Goal: Information Seeking & Learning: Learn about a topic

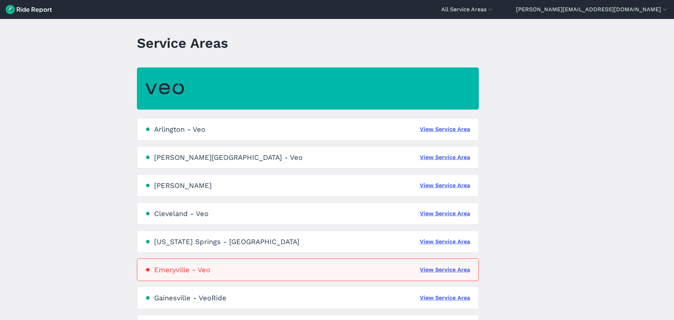
scroll to position [4, 0]
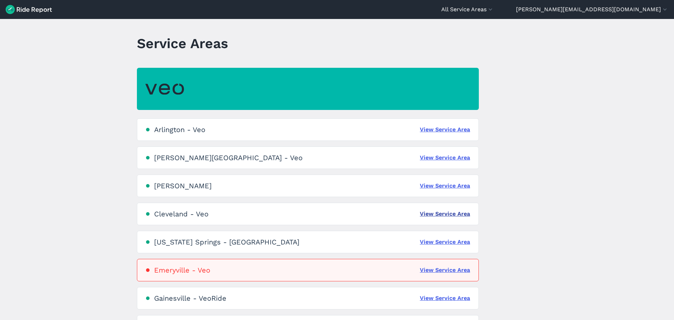
click at [430, 214] on link "View Service Area" at bounding box center [445, 213] width 50 height 8
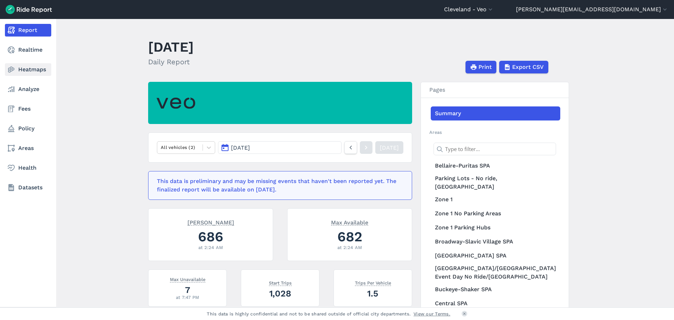
click at [23, 65] on link "Heatmaps" at bounding box center [28, 69] width 46 height 13
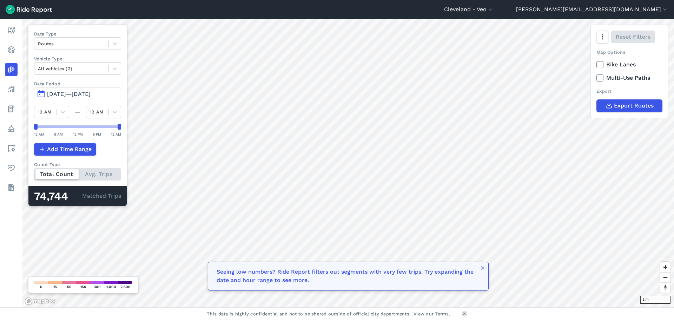
click at [97, 86] on label "Data Period" at bounding box center [77, 83] width 87 height 7
click at [91, 93] on span "[DATE]—[DATE]" at bounding box center [69, 94] width 44 height 7
click at [84, 92] on span "[DATE]—[DATE]" at bounding box center [69, 94] width 44 height 7
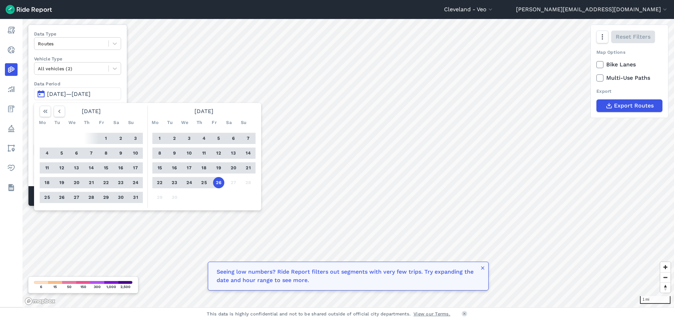
click at [137, 180] on button "24" at bounding box center [135, 182] width 11 height 11
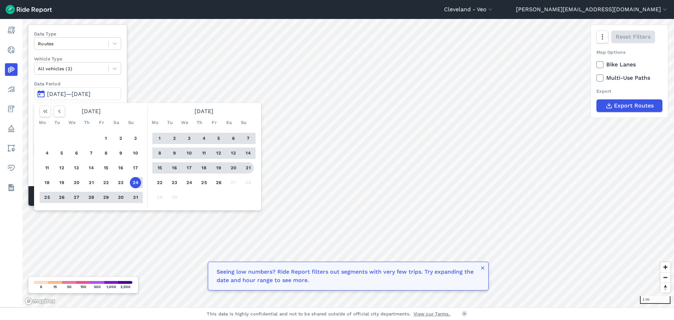
click at [246, 168] on button "21" at bounding box center [247, 167] width 11 height 11
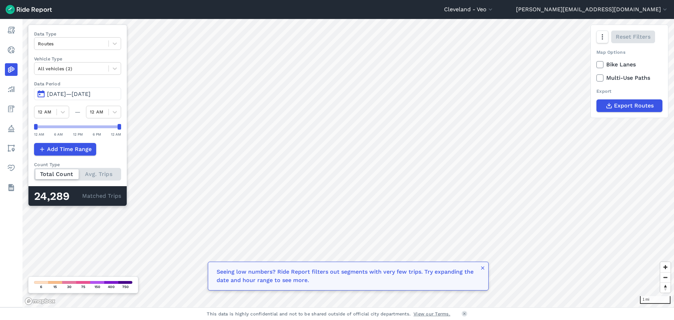
click at [68, 89] on button "[DATE]—[DATE]" at bounding box center [77, 93] width 87 height 13
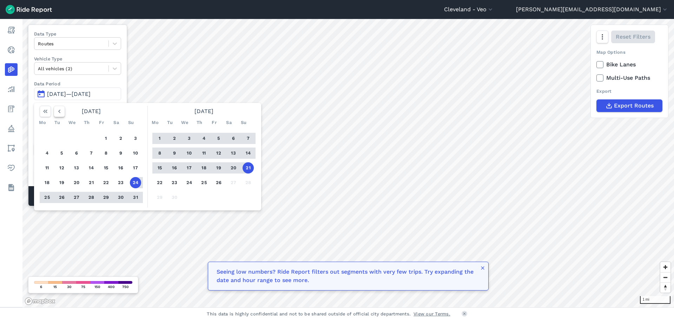
click at [58, 111] on icon "button" at bounding box center [59, 111] width 7 height 7
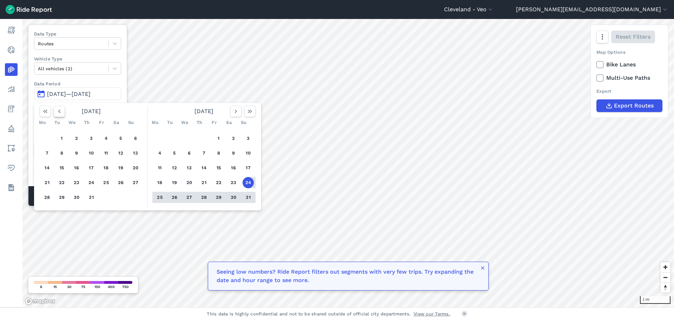
click at [58, 111] on icon "button" at bounding box center [59, 111] width 7 height 7
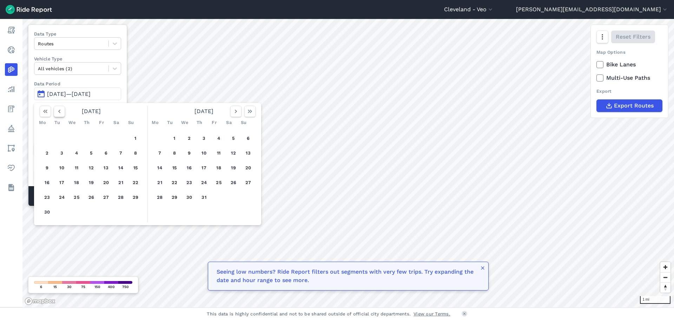
click at [58, 111] on icon "button" at bounding box center [59, 111] width 7 height 7
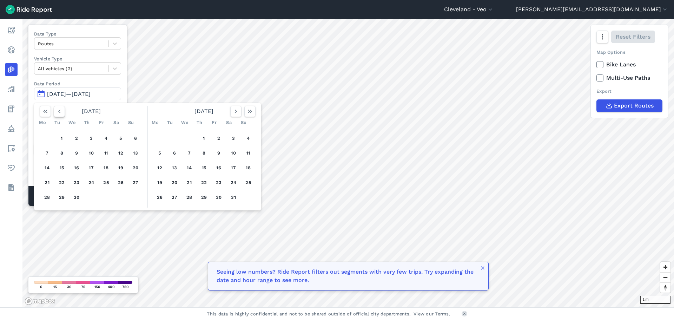
click at [58, 111] on icon "button" at bounding box center [59, 111] width 7 height 7
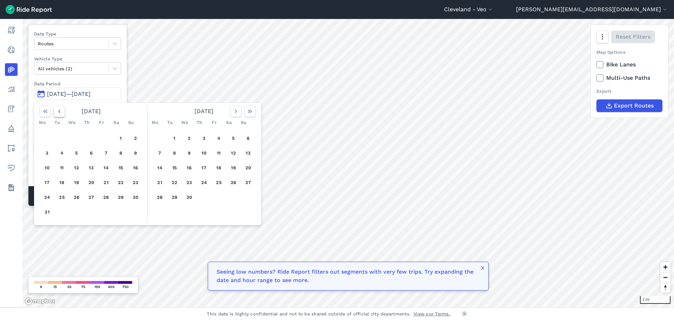
click at [58, 111] on icon "button" at bounding box center [59, 111] width 7 height 7
click at [62, 111] on icon "button" at bounding box center [59, 111] width 7 height 7
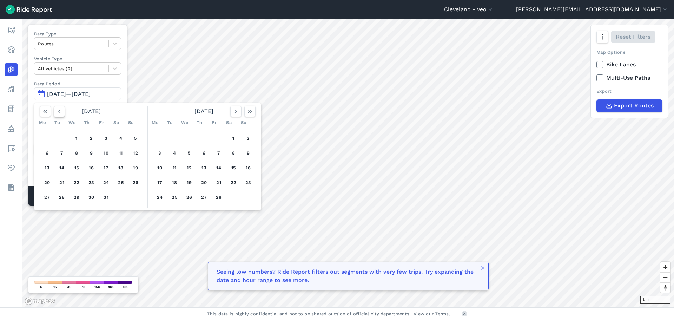
click at [62, 111] on icon "button" at bounding box center [59, 111] width 7 height 7
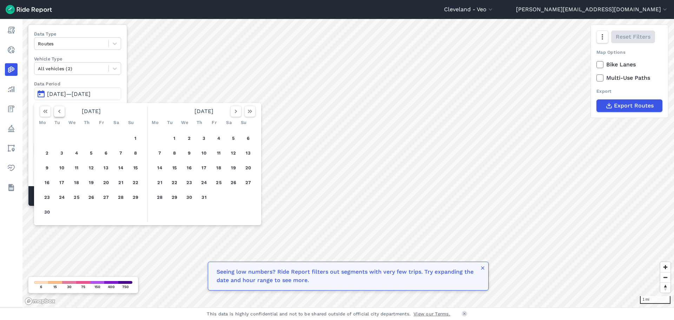
click at [62, 111] on icon "button" at bounding box center [59, 111] width 7 height 7
click at [45, 111] on icon "button" at bounding box center [45, 111] width 7 height 7
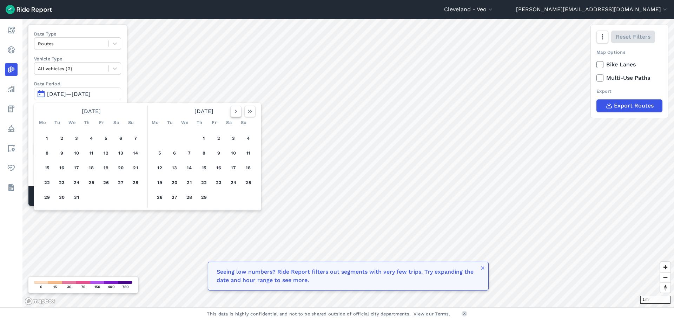
click at [237, 113] on icon "button" at bounding box center [235, 111] width 7 height 7
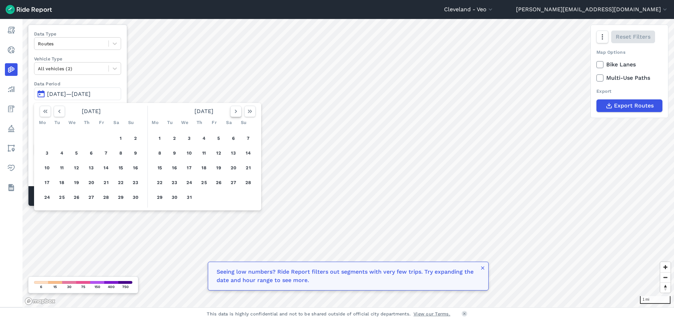
click at [237, 113] on icon "button" at bounding box center [235, 111] width 7 height 7
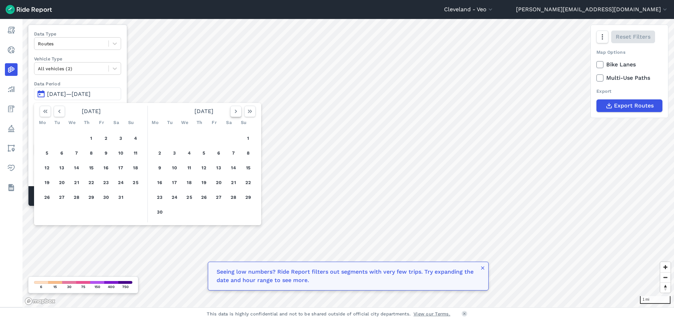
click at [237, 113] on icon "button" at bounding box center [235, 111] width 7 height 7
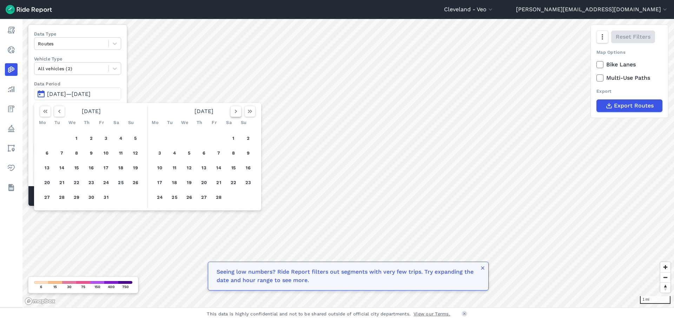
click at [237, 113] on icon "button" at bounding box center [235, 111] width 7 height 7
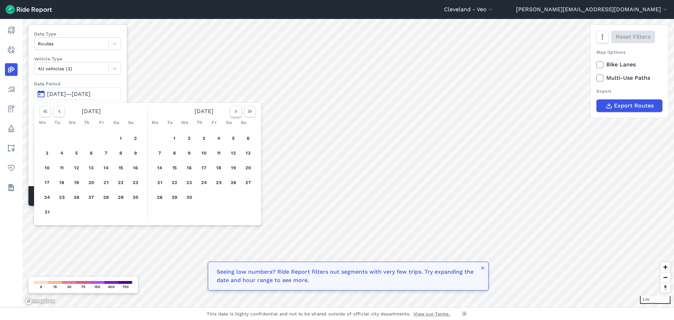
click at [237, 113] on icon "button" at bounding box center [235, 111] width 7 height 7
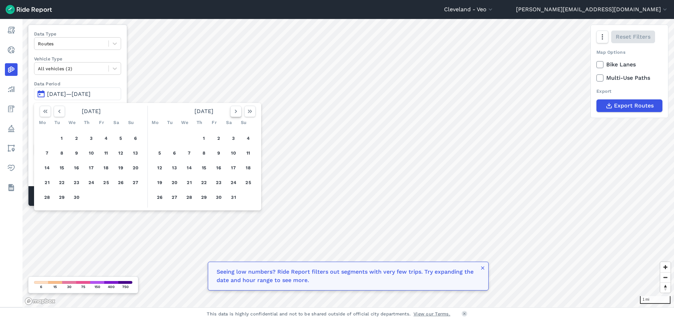
click at [237, 113] on icon "button" at bounding box center [235, 111] width 7 height 7
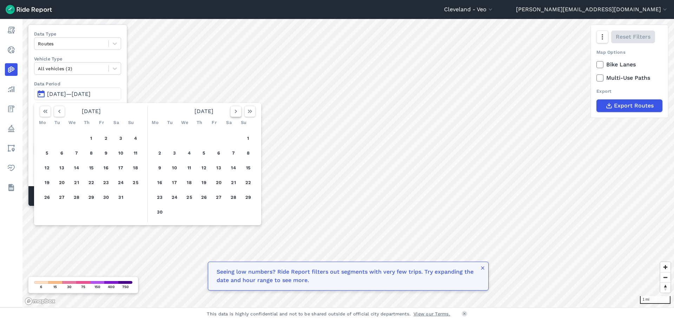
click at [237, 113] on icon "button" at bounding box center [235, 111] width 7 height 7
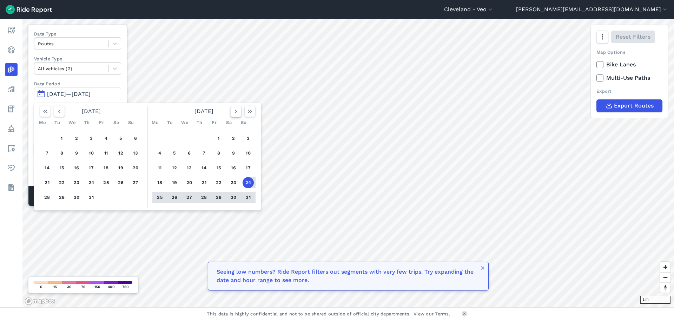
click at [237, 113] on icon "button" at bounding box center [235, 111] width 7 height 7
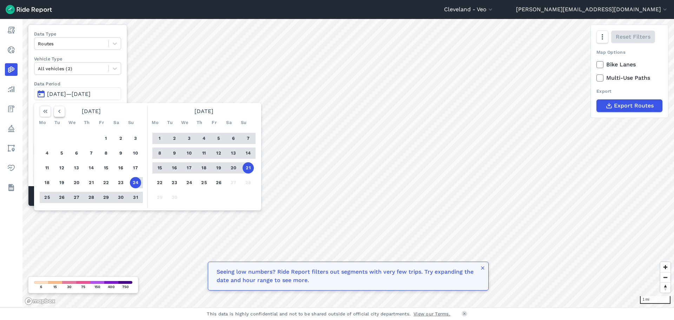
click at [56, 112] on icon "button" at bounding box center [59, 111] width 7 height 7
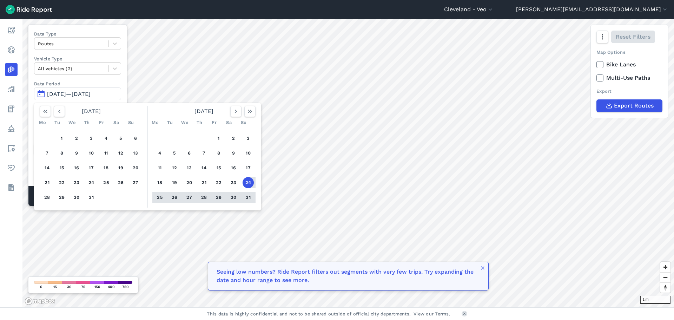
click at [249, 197] on button "31" at bounding box center [247, 197] width 11 height 11
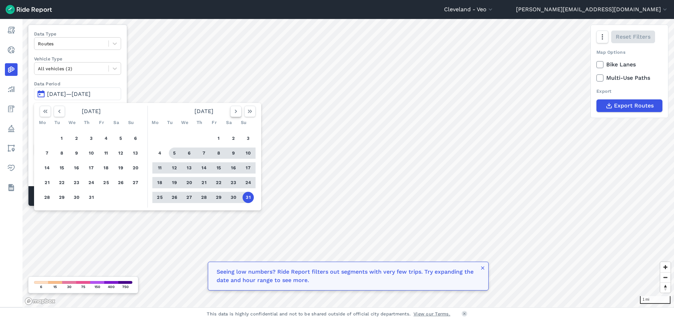
click at [234, 110] on icon "button" at bounding box center [235, 111] width 7 height 7
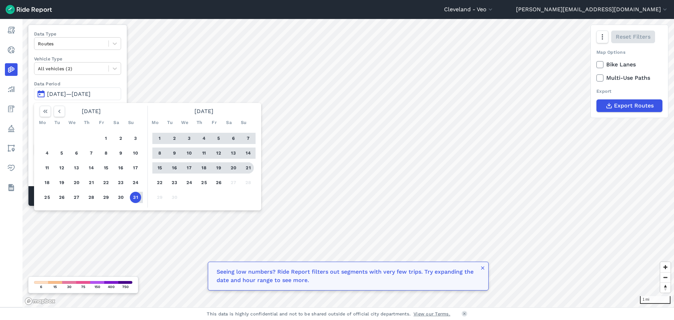
click at [245, 163] on button "21" at bounding box center [247, 167] width 11 height 11
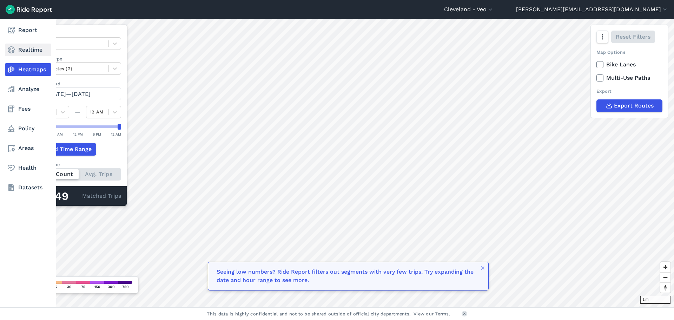
click at [14, 47] on icon at bounding box center [11, 50] width 8 height 8
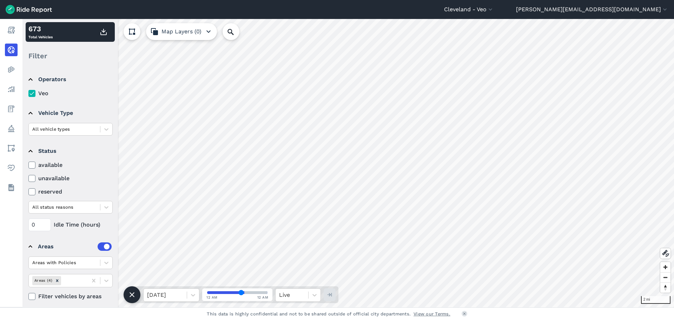
click at [115, 182] on div "2 mi 673 Total Vehicles Filter Operators Veo Vehicle Type All vehicle types Sta…" at bounding box center [347, 163] width 651 height 288
click at [64, 135] on div "All vehicle types" at bounding box center [70, 129] width 84 height 13
click at [62, 147] on div "ebike" at bounding box center [70, 146] width 84 height 12
click at [59, 131] on div at bounding box center [64, 129] width 64 height 8
click at [58, 158] on div "scooter" at bounding box center [70, 158] width 84 height 12
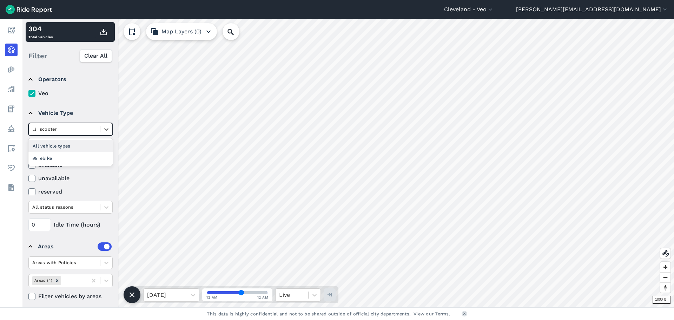
click at [93, 127] on div at bounding box center [64, 129] width 64 height 8
click at [68, 145] on div "All vehicle types" at bounding box center [70, 146] width 84 height 12
click at [30, 178] on icon at bounding box center [32, 178] width 6 height 7
click at [28, 178] on input "unavailable" at bounding box center [28, 176] width 0 height 5
drag, startPoint x: 32, startPoint y: 165, endPoint x: 34, endPoint y: 178, distance: 13.1
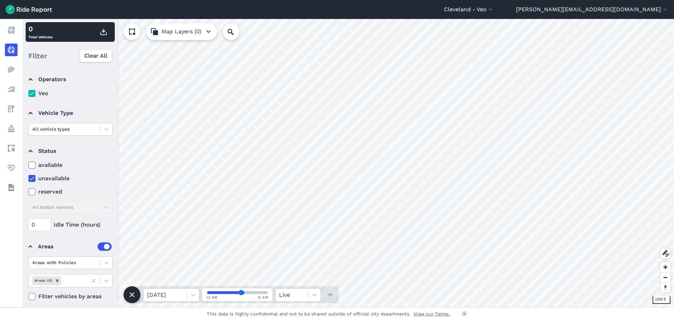
click at [31, 167] on icon at bounding box center [32, 164] width 6 height 7
click at [28, 165] on input "available" at bounding box center [28, 163] width 0 height 5
